Goal: Information Seeking & Learning: Understand process/instructions

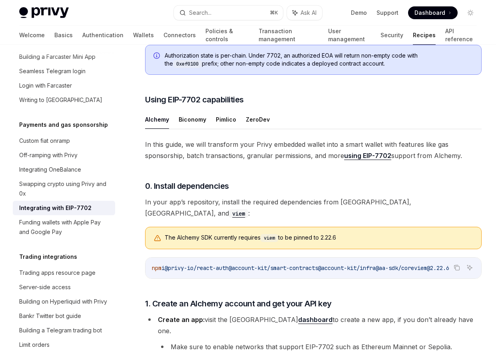
scroll to position [500, 0]
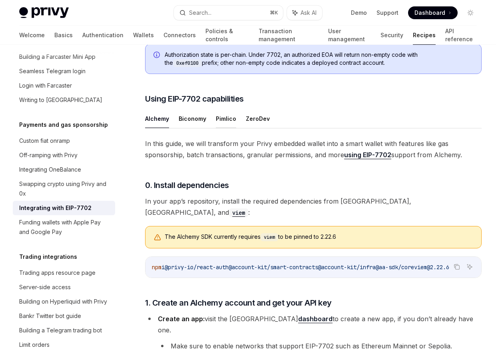
click at [224, 119] on button "Pimlico" at bounding box center [226, 118] width 20 height 19
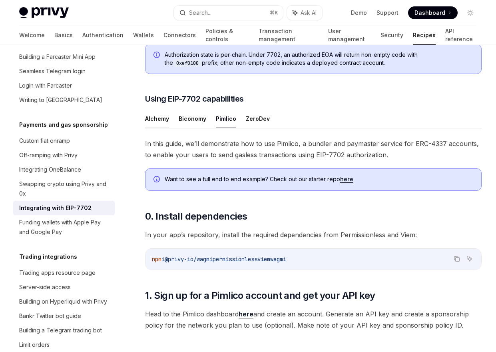
click at [167, 118] on button "Alchemy" at bounding box center [157, 118] width 24 height 19
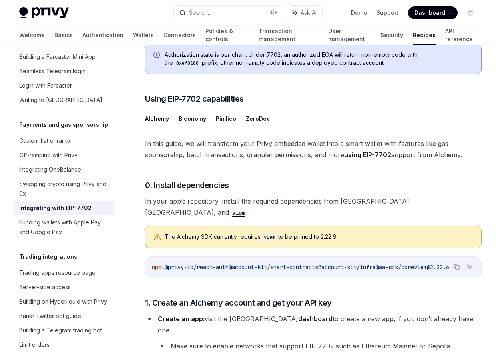
click at [217, 119] on button "Pimlico" at bounding box center [226, 118] width 20 height 19
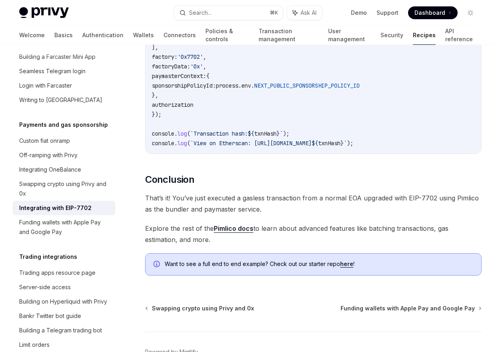
scroll to position [1913, 0]
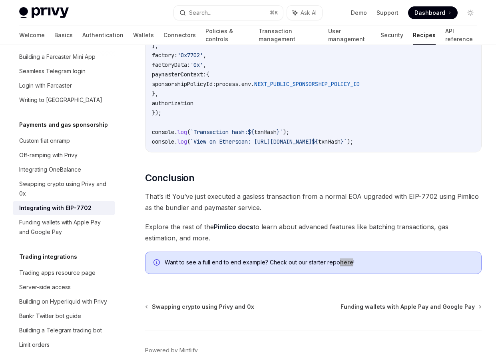
drag, startPoint x: 343, startPoint y: 268, endPoint x: 0, endPoint y: 177, distance: 354.8
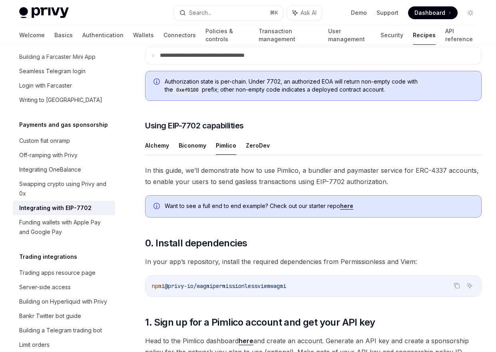
scroll to position [486, 0]
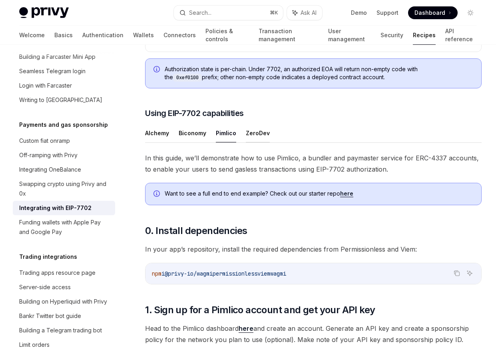
click at [250, 128] on button "ZeroDev" at bounding box center [258, 133] width 24 height 19
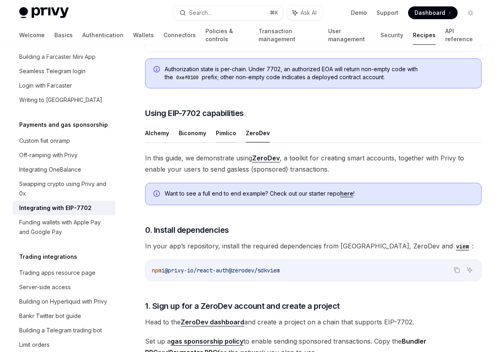
click at [222, 131] on button "Pimlico" at bounding box center [226, 133] width 20 height 19
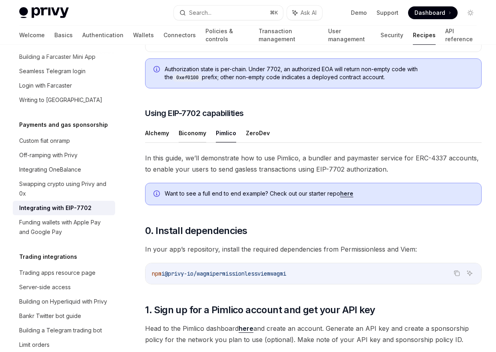
click at [188, 130] on button "Biconomy" at bounding box center [193, 133] width 28 height 19
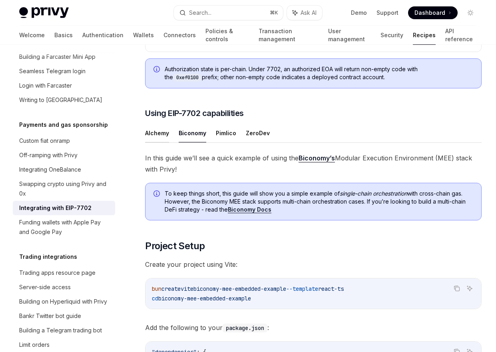
click at [165, 130] on button "Alchemy" at bounding box center [157, 133] width 24 height 19
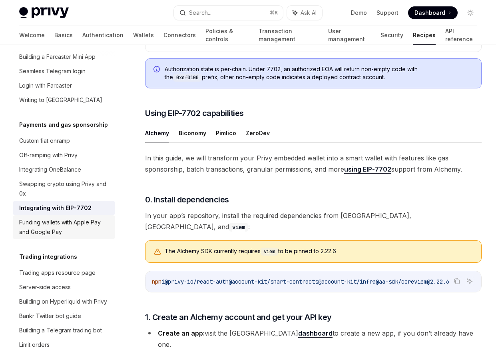
click at [85, 218] on div "Funding wallets with Apple Pay and Google Pay" at bounding box center [64, 226] width 91 height 19
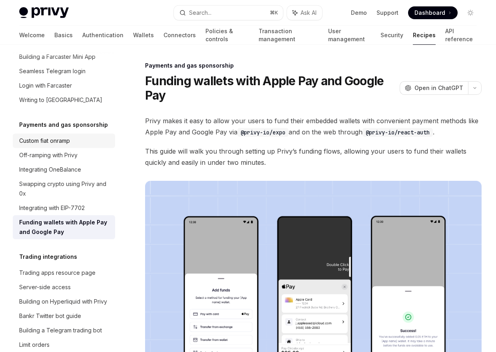
click at [62, 136] on div "Custom fiat onramp" at bounding box center [44, 141] width 51 height 10
type textarea "*"
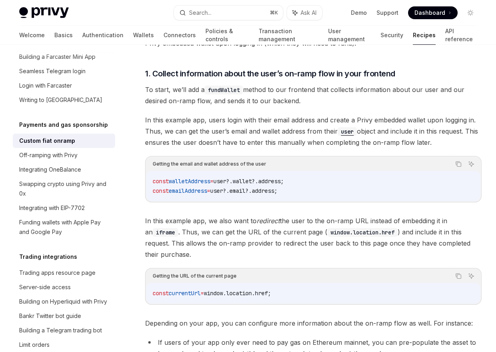
scroll to position [747, 0]
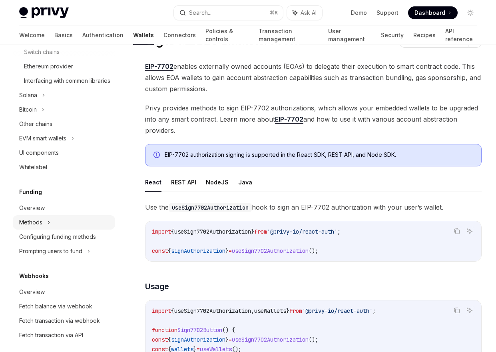
scroll to position [479, 0]
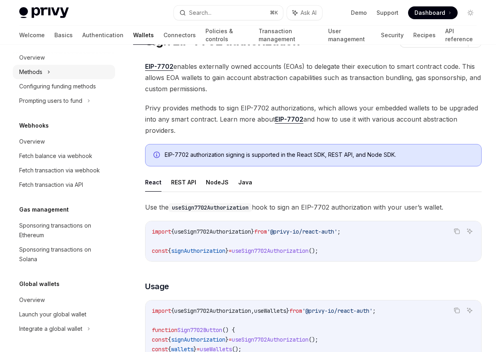
click at [61, 227] on div "Sponsoring transactions on Ethereum" at bounding box center [64, 230] width 91 height 19
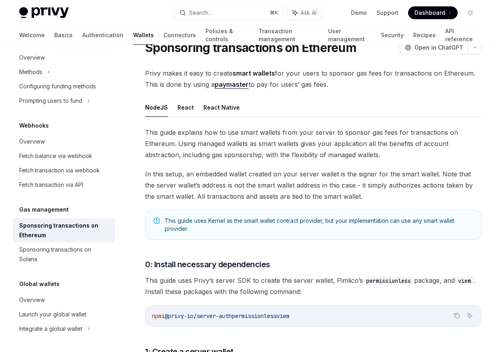
scroll to position [34, 0]
click at [212, 106] on button "React Native" at bounding box center [221, 107] width 36 height 19
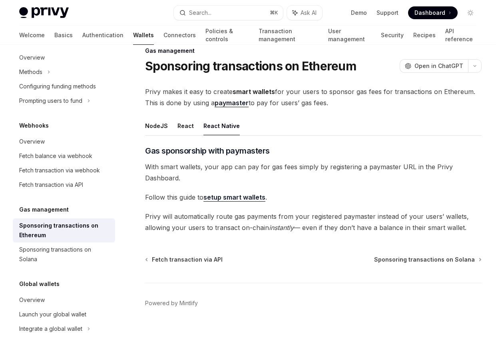
scroll to position [15, 0]
click at [224, 198] on link "setup smart wallets" at bounding box center [234, 197] width 62 height 8
type textarea "*"
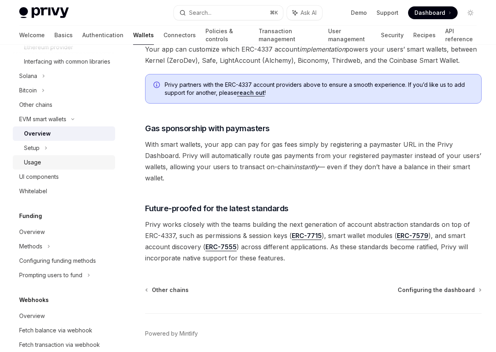
scroll to position [289, 0]
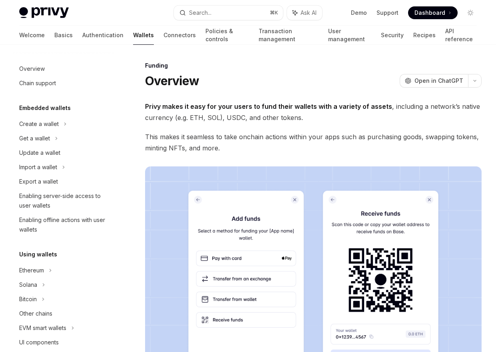
type textarea "*"
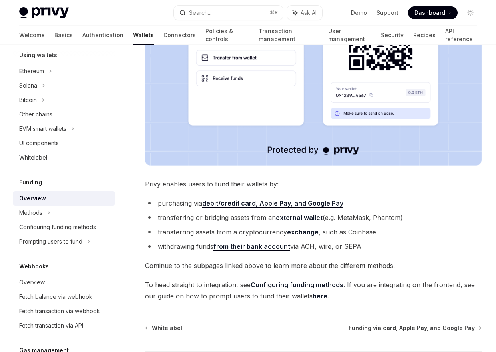
scroll to position [309, 0]
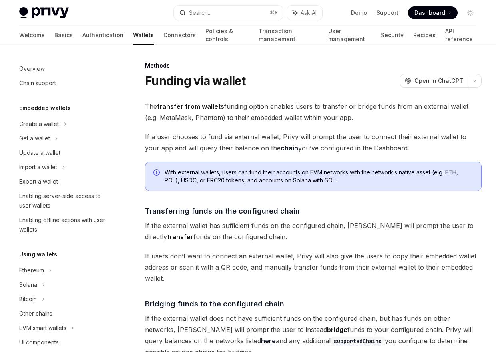
scroll to position [252, 0]
type textarea "*"
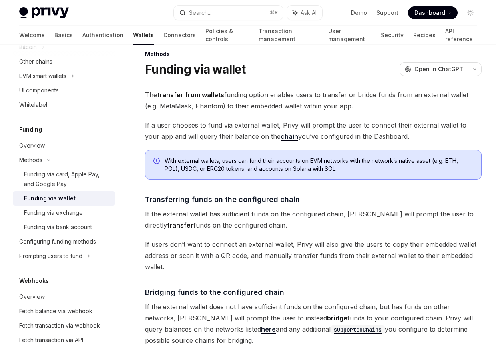
scroll to position [0, 0]
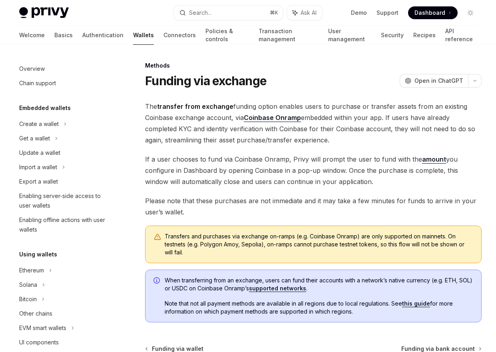
scroll to position [266, 0]
